Goal: Information Seeking & Learning: Learn about a topic

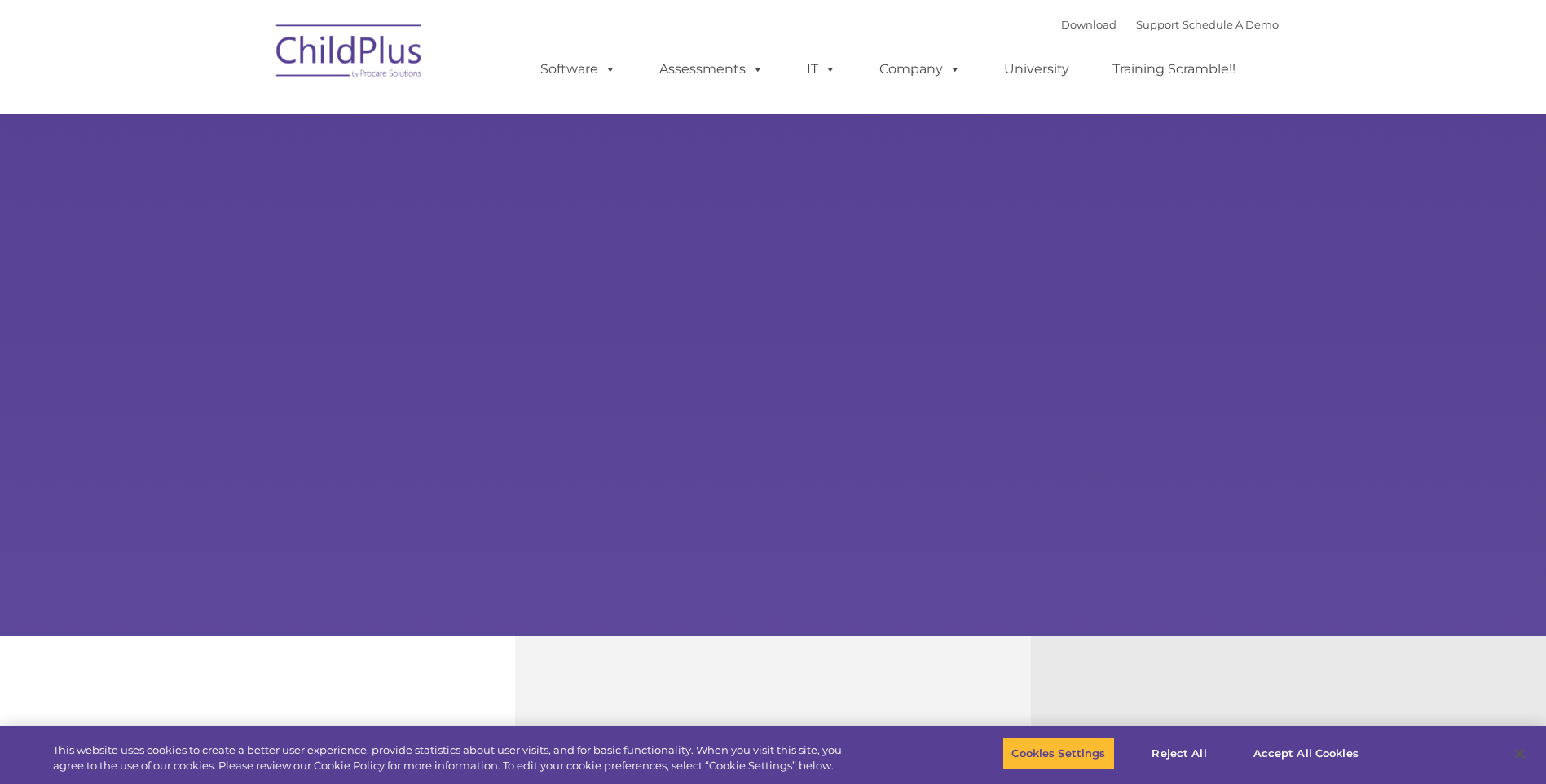
select select "MEDIUM"
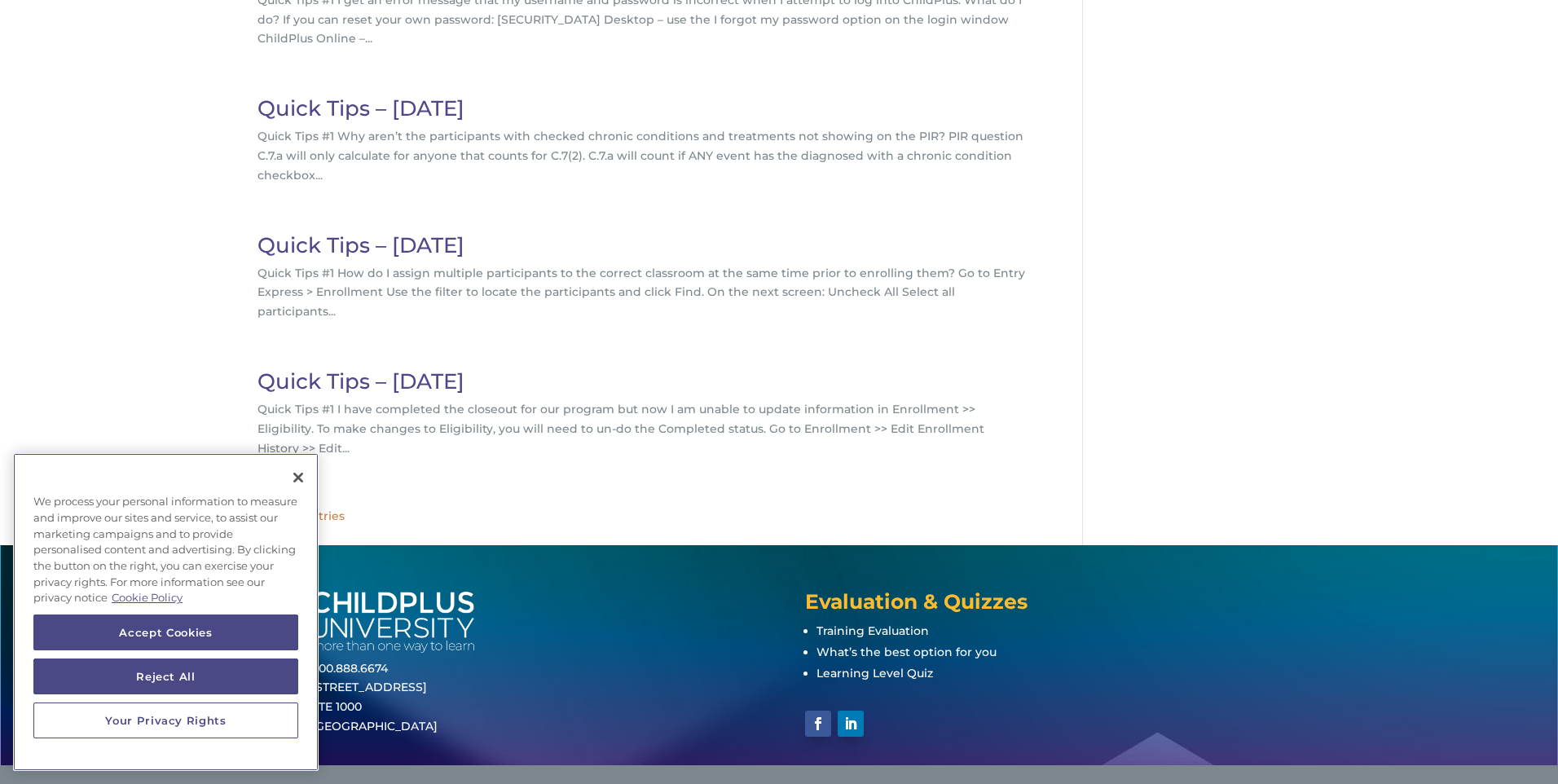
scroll to position [522, 0]
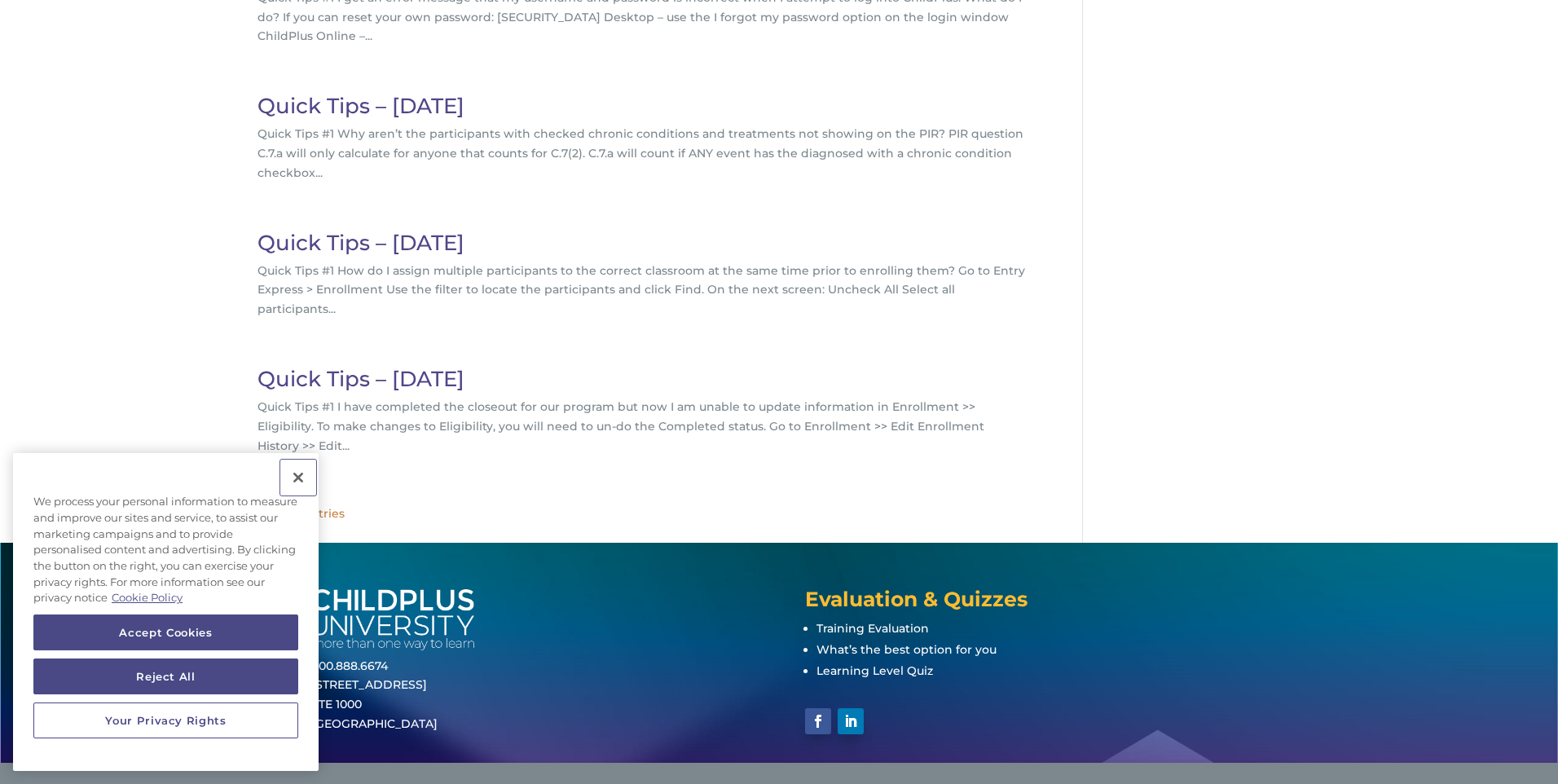
click at [300, 473] on button "Close" at bounding box center [298, 477] width 36 height 36
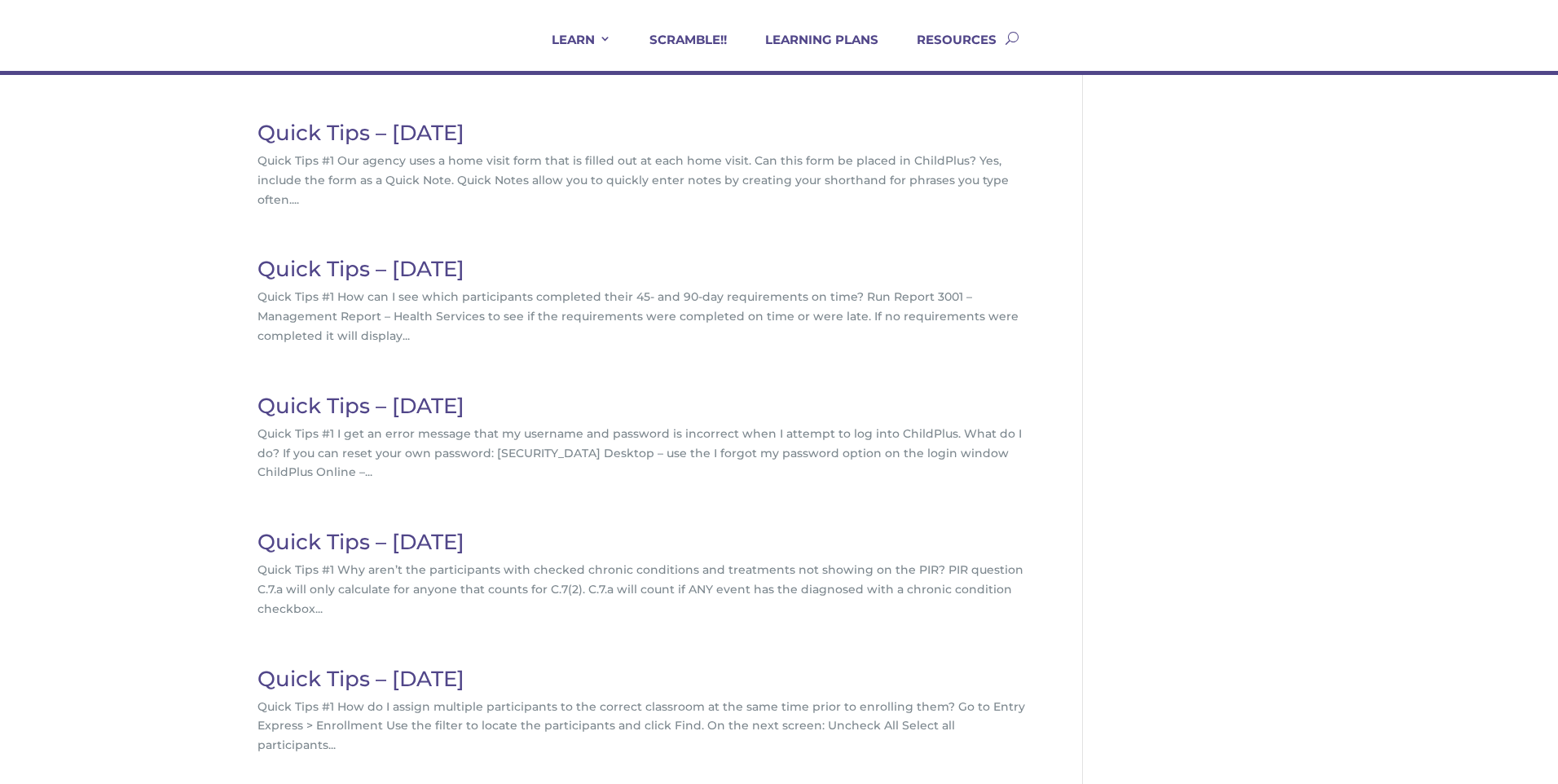
scroll to position [0, 0]
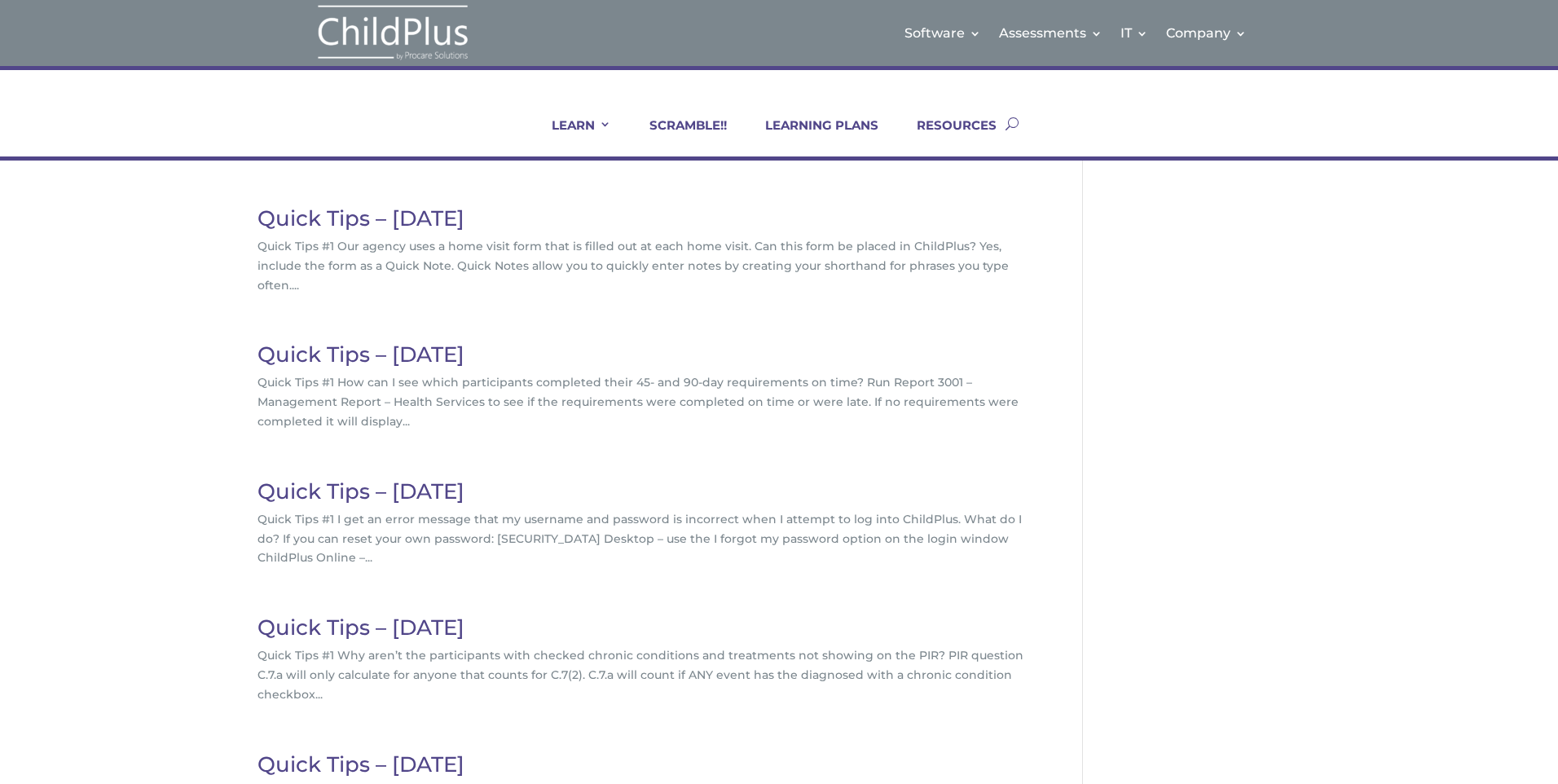
click at [464, 216] on link "Quick Tips – November 2022" at bounding box center [361, 218] width 207 height 26
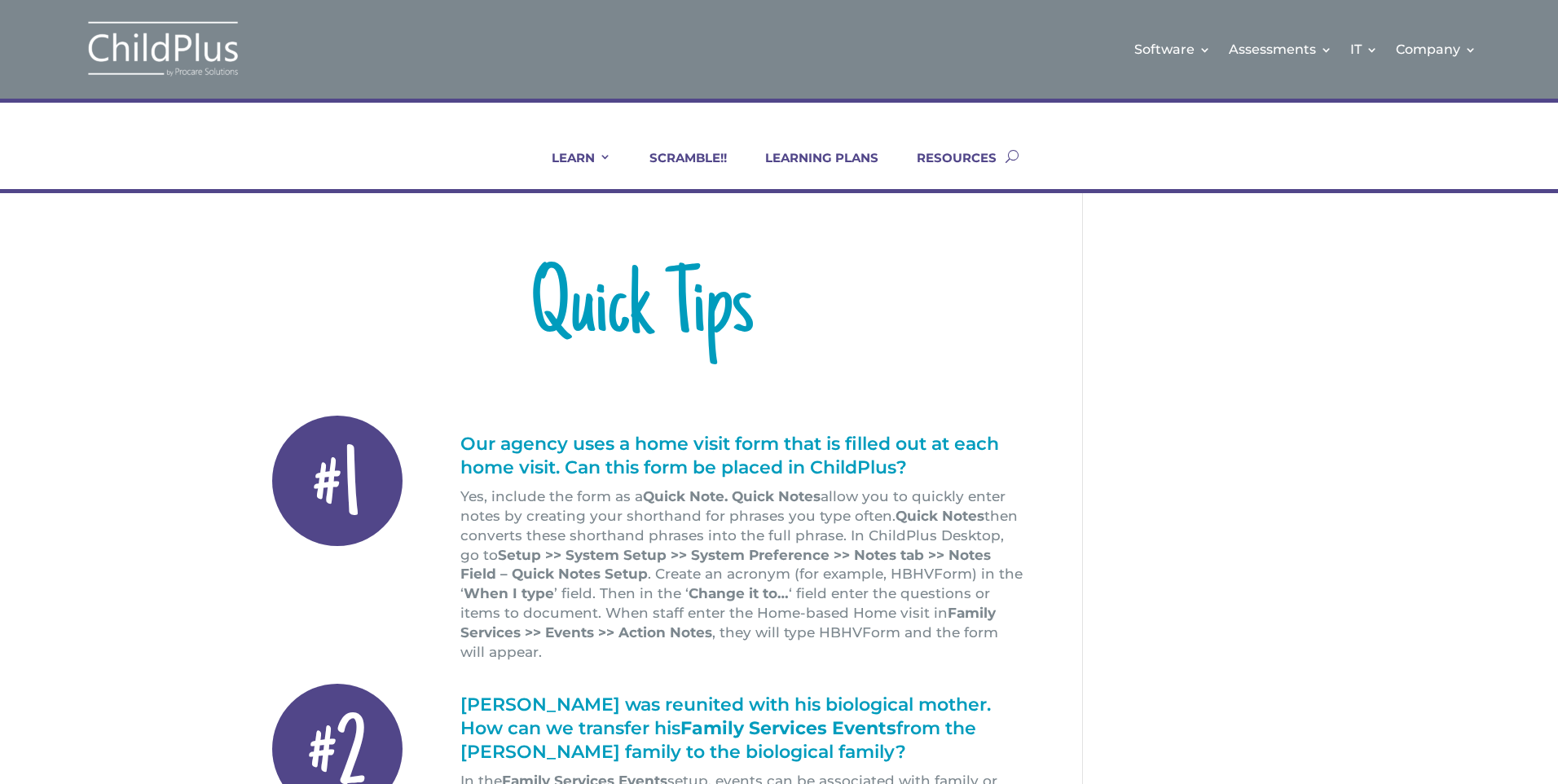
click at [153, 65] on img at bounding box center [163, 49] width 163 height 59
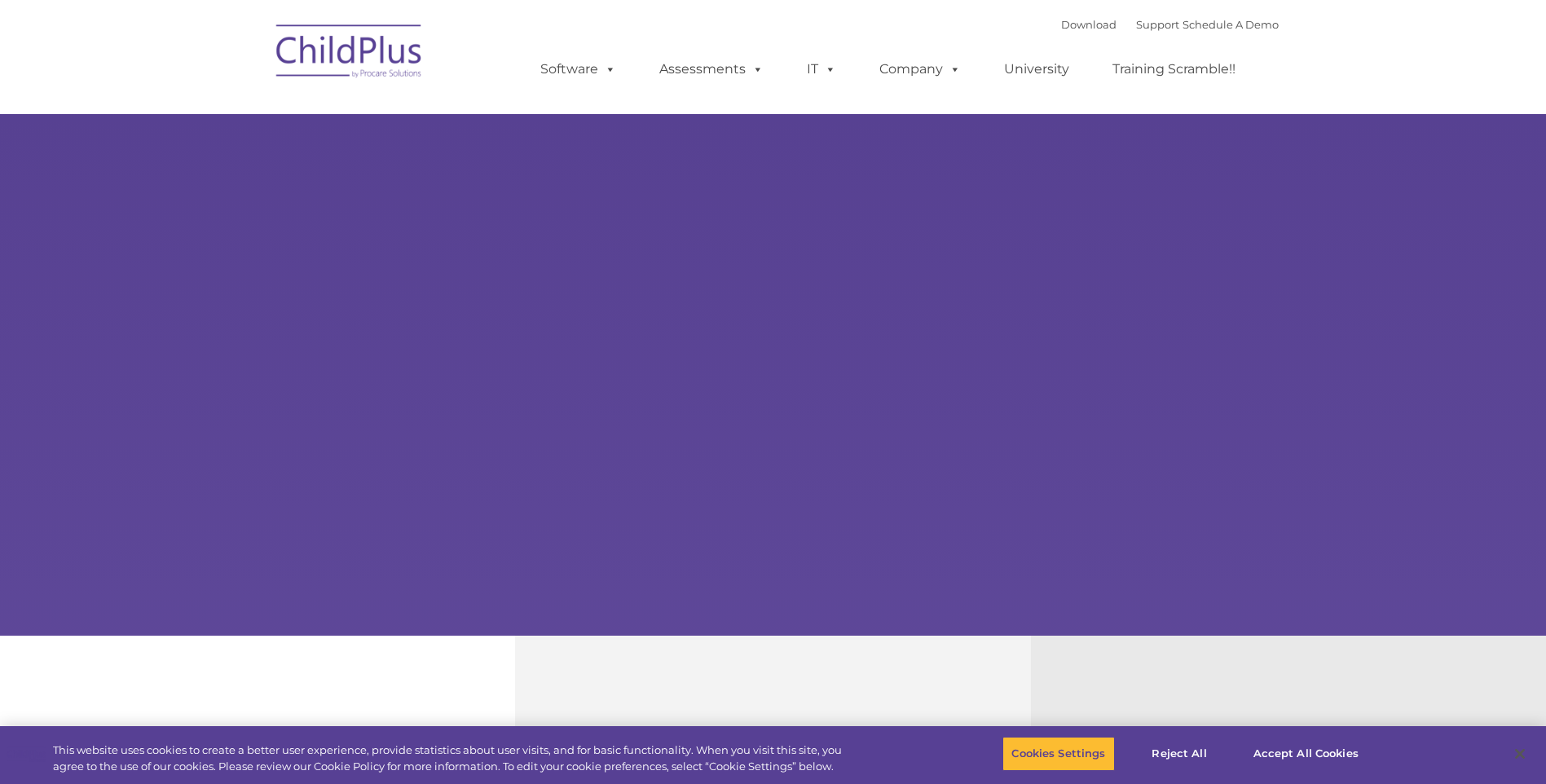
select select "MEDIUM"
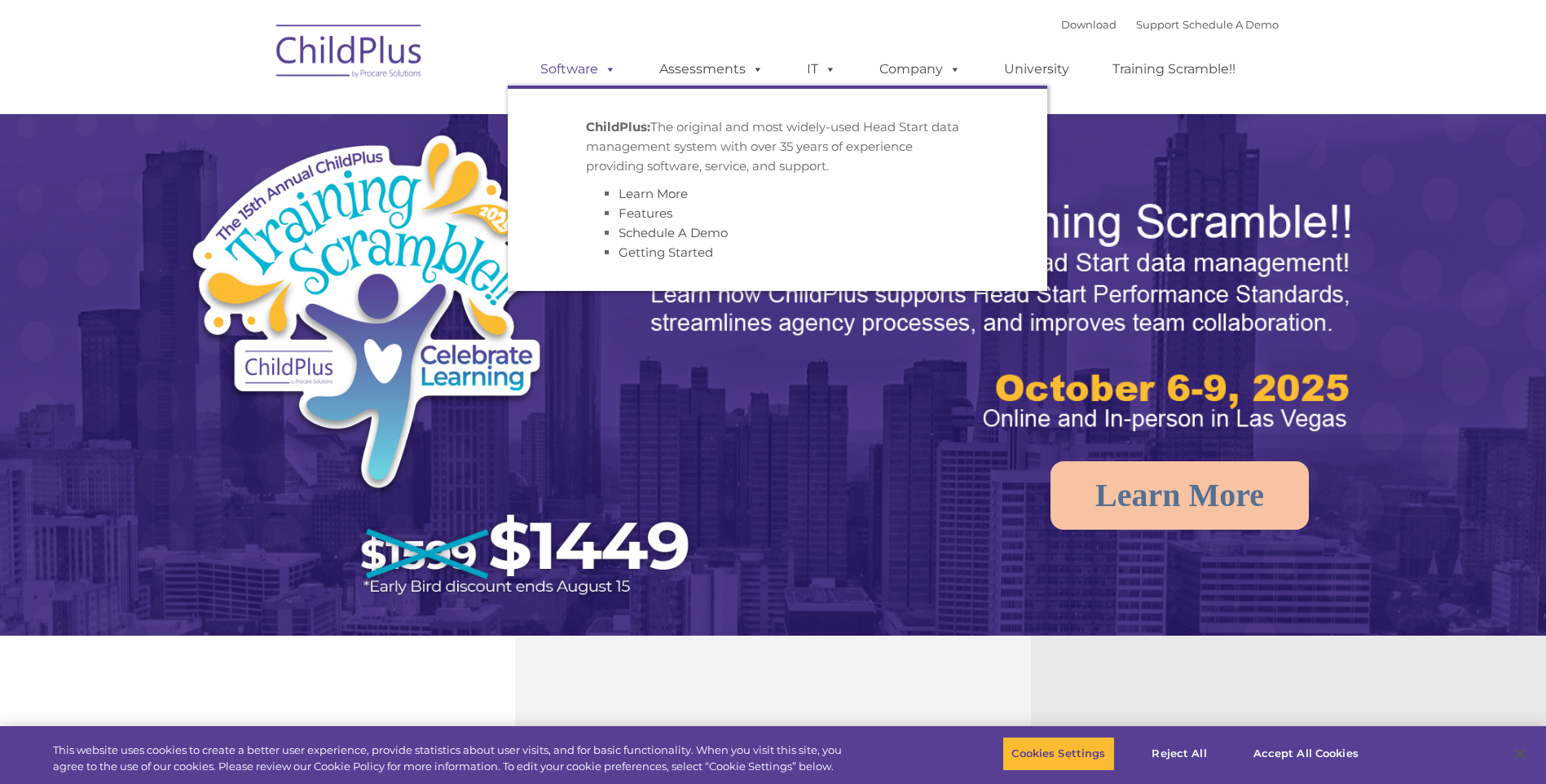
click at [607, 64] on span at bounding box center [607, 69] width 18 height 16
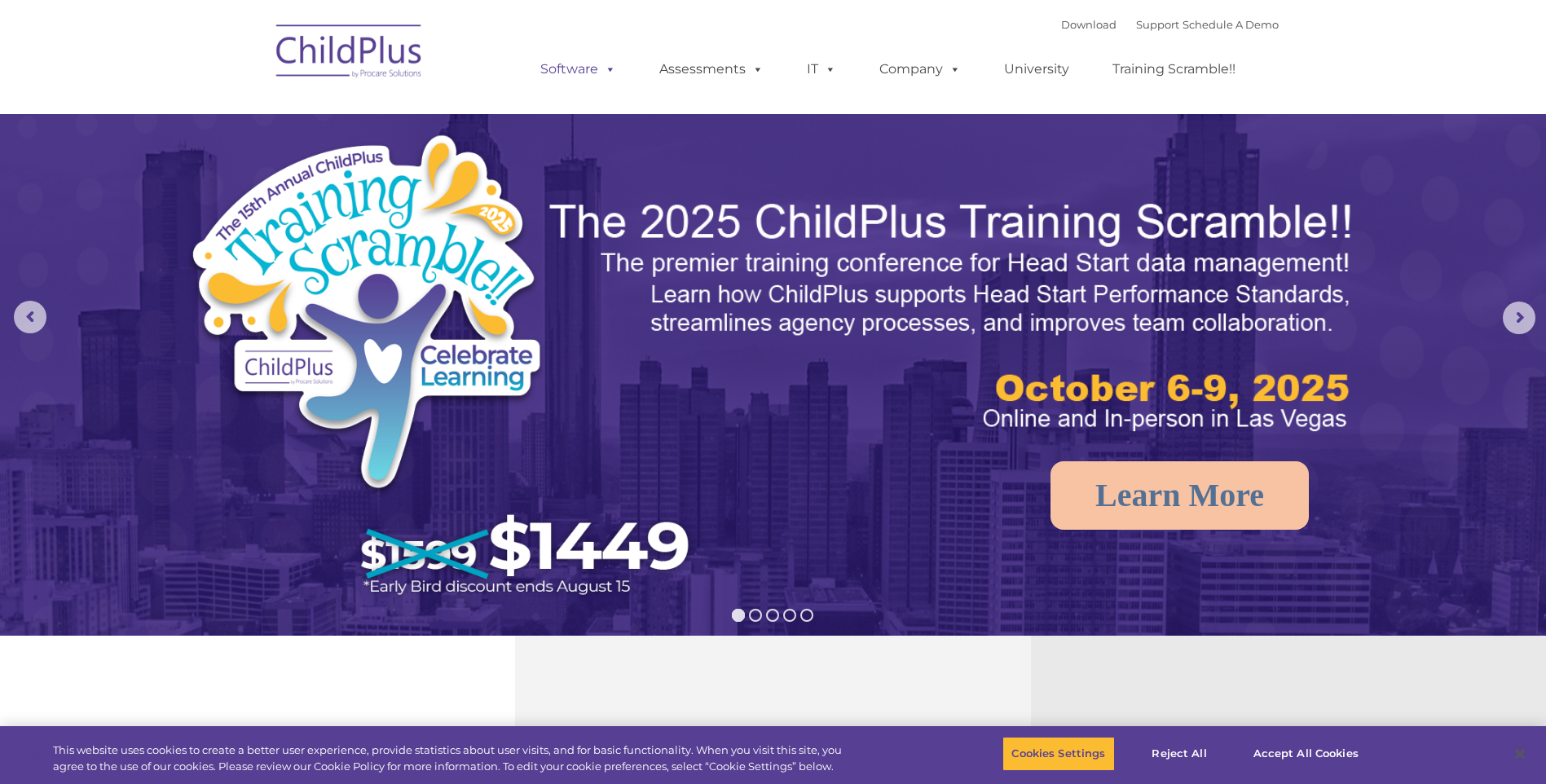
click at [609, 63] on span at bounding box center [607, 69] width 18 height 16
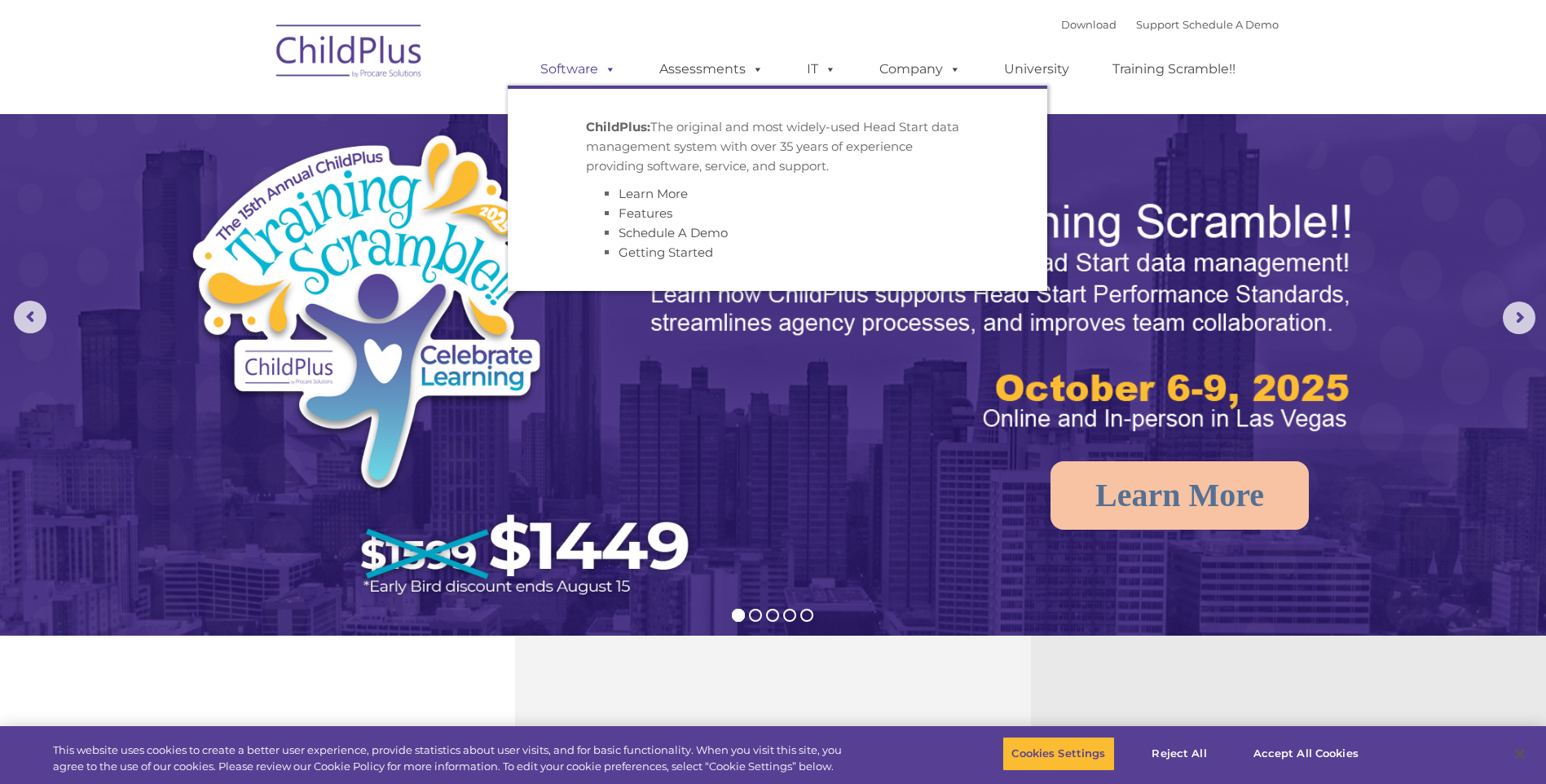
click at [572, 67] on link "Software" at bounding box center [577, 68] width 108 height 32
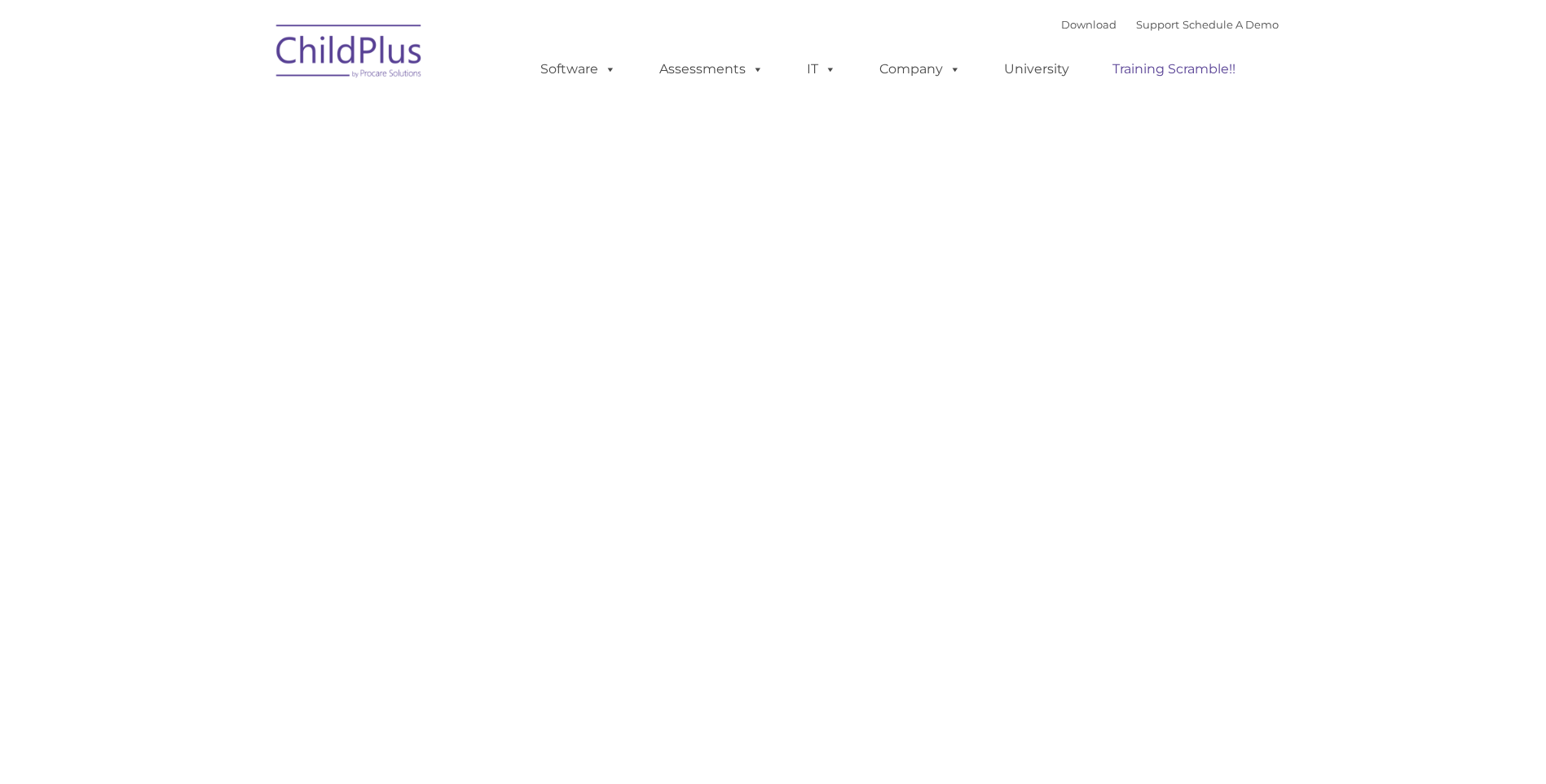
type input ""
